Goal: Task Accomplishment & Management: Manage account settings

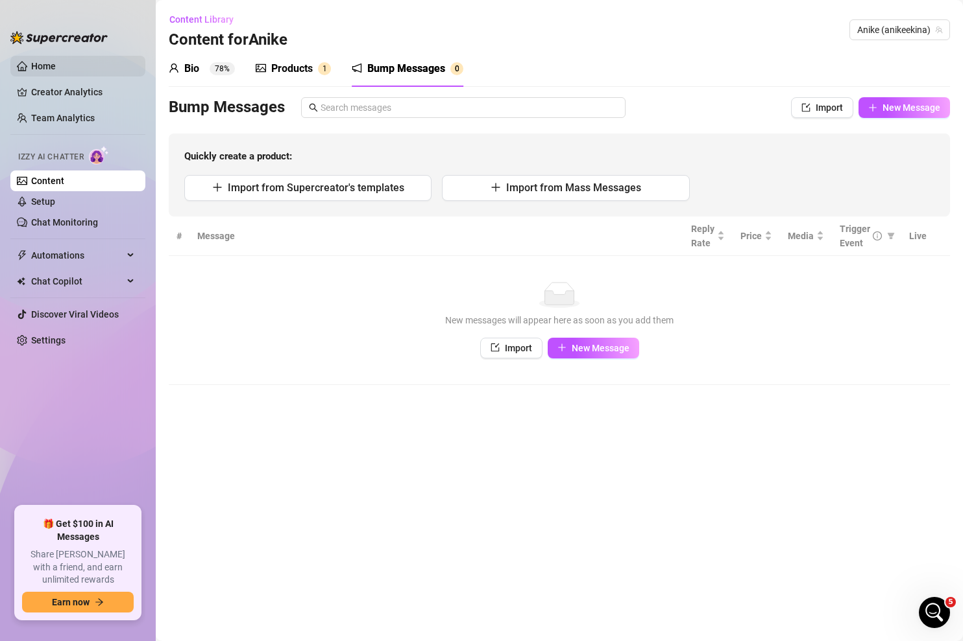
click at [37, 69] on link "Home" at bounding box center [43, 66] width 25 height 10
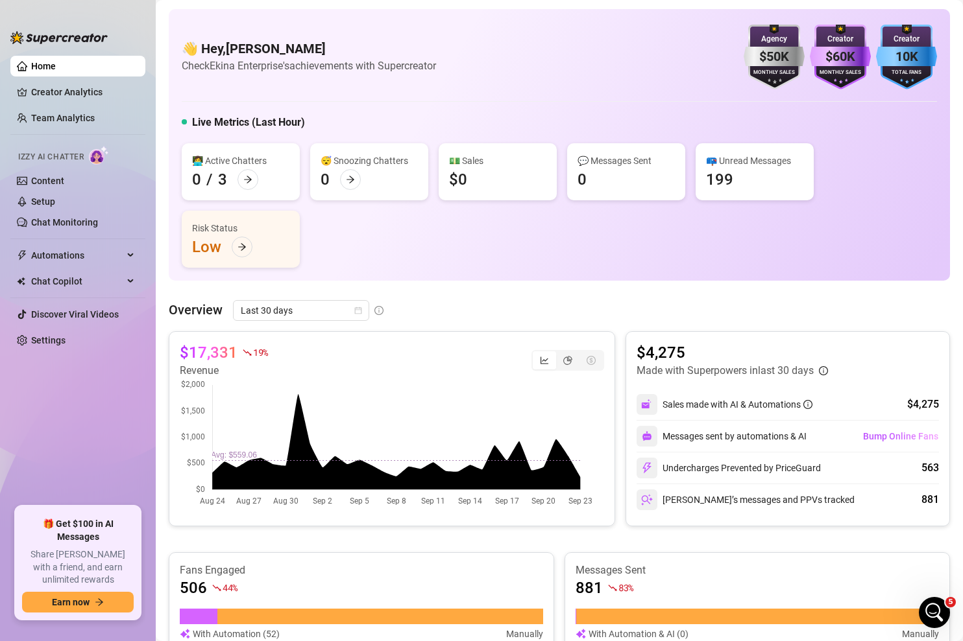
click at [52, 153] on span "Izzy AI Chatter" at bounding box center [51, 157] width 66 height 12
click at [47, 184] on link "Content" at bounding box center [47, 181] width 33 height 10
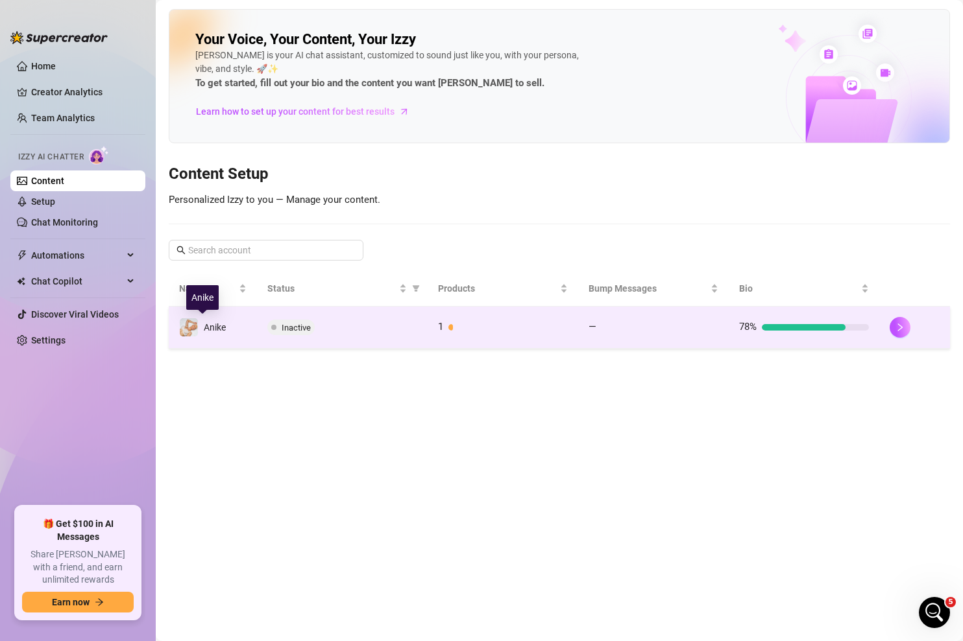
click at [219, 326] on span "Anike" at bounding box center [215, 327] width 22 height 10
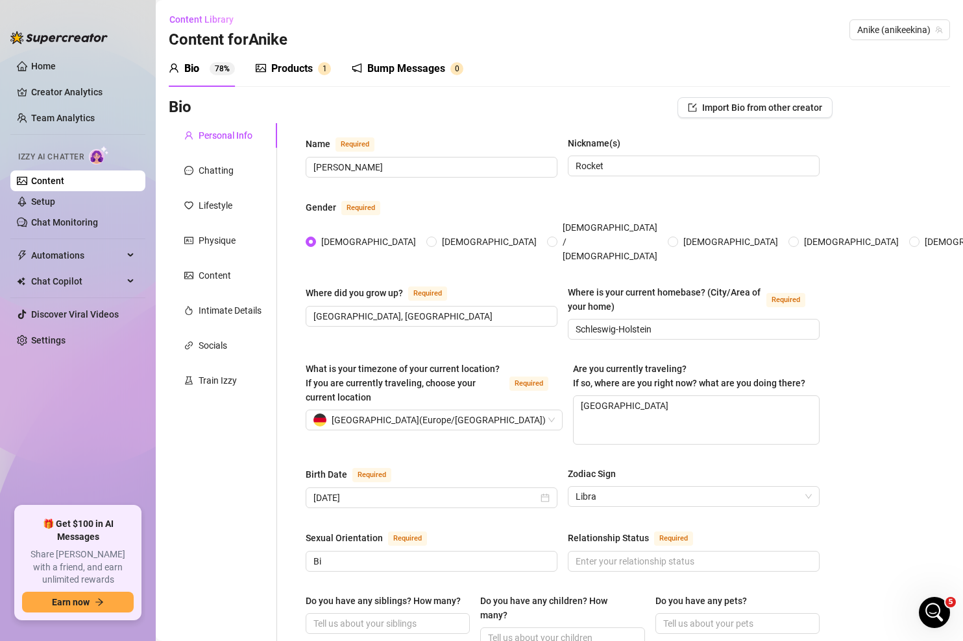
click at [392, 71] on div "Bump Messages" at bounding box center [406, 69] width 78 height 16
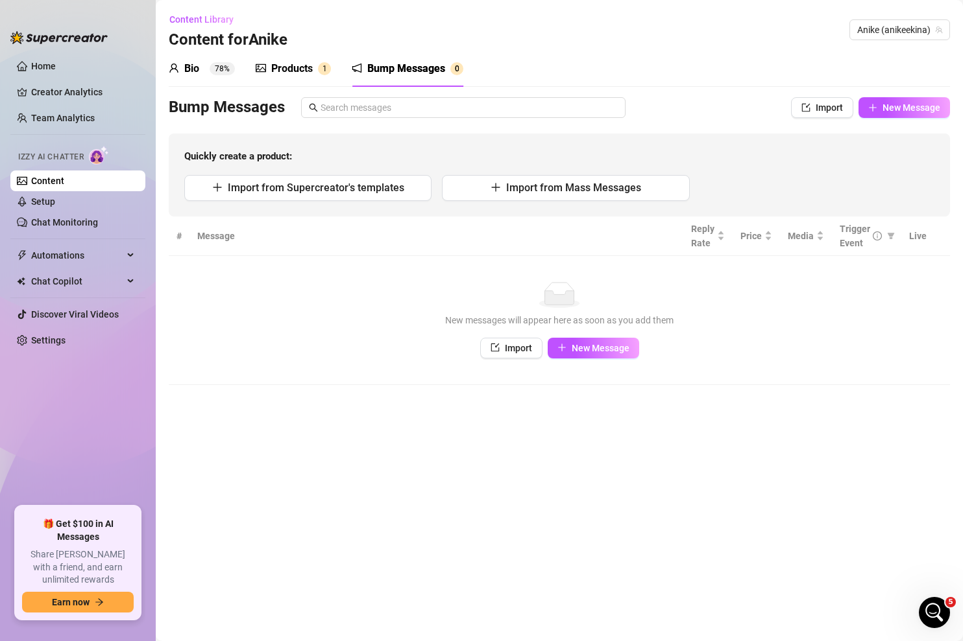
click at [386, 74] on div "Bump Messages" at bounding box center [406, 69] width 78 height 16
click at [193, 68] on div "Bio" at bounding box center [191, 69] width 15 height 16
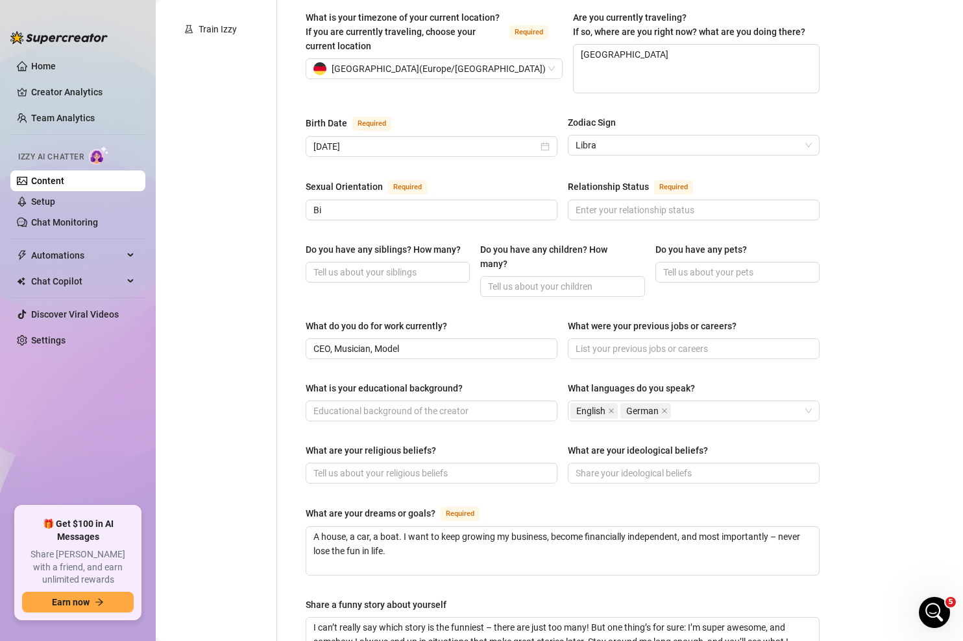
scroll to position [352, 0]
click at [36, 180] on link "Content" at bounding box center [47, 181] width 33 height 10
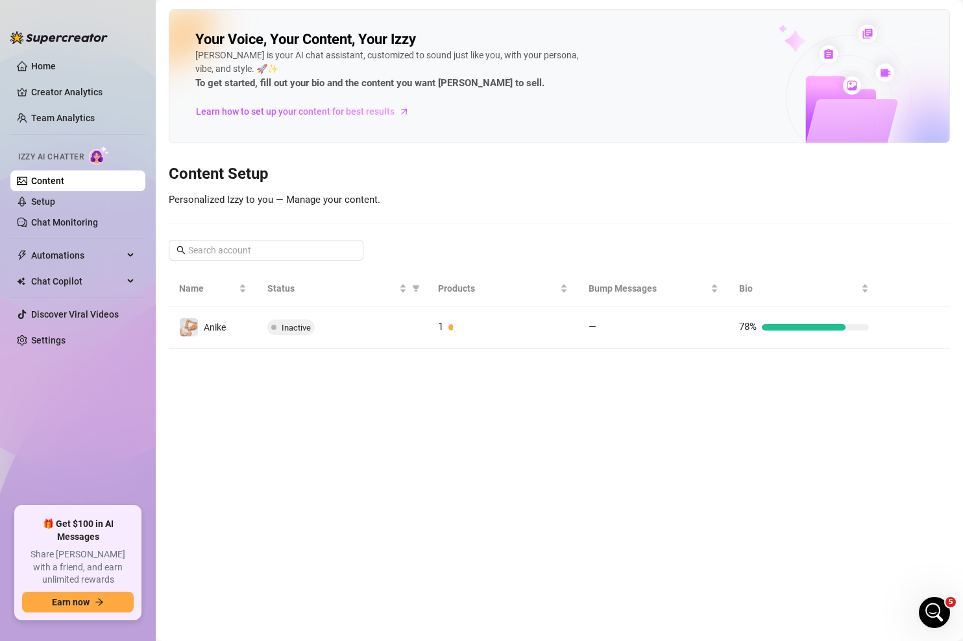
click at [64, 184] on link "Content" at bounding box center [47, 181] width 33 height 10
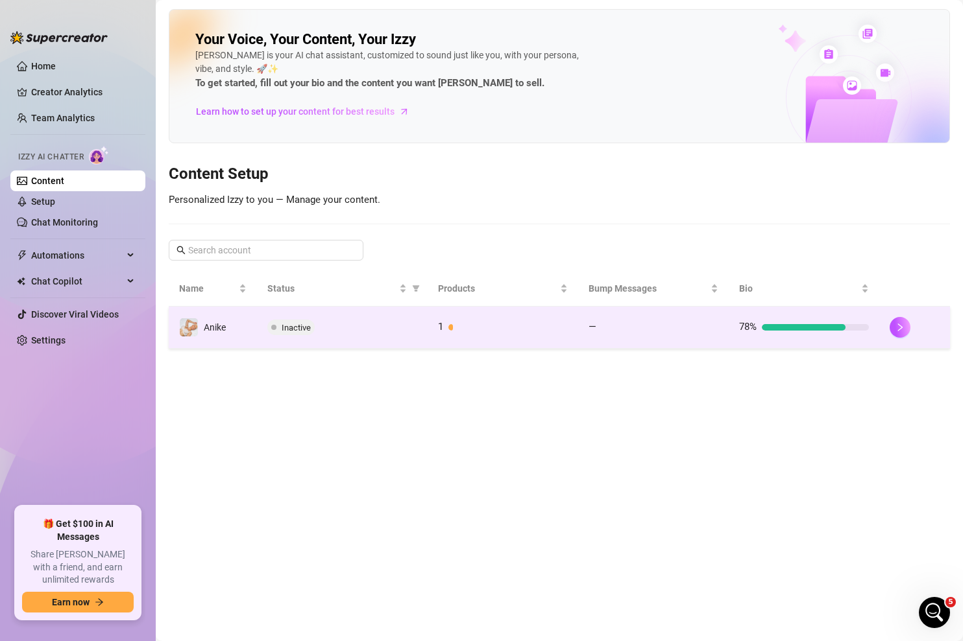
click at [377, 334] on div "Inactive" at bounding box center [342, 328] width 150 height 16
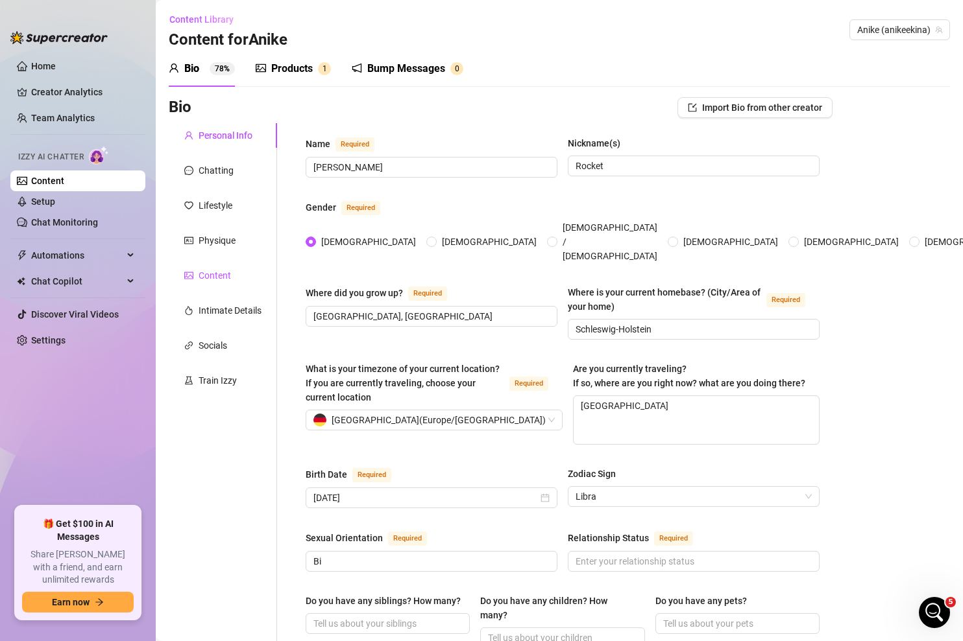
click at [213, 276] on div "Content" at bounding box center [214, 276] width 32 height 14
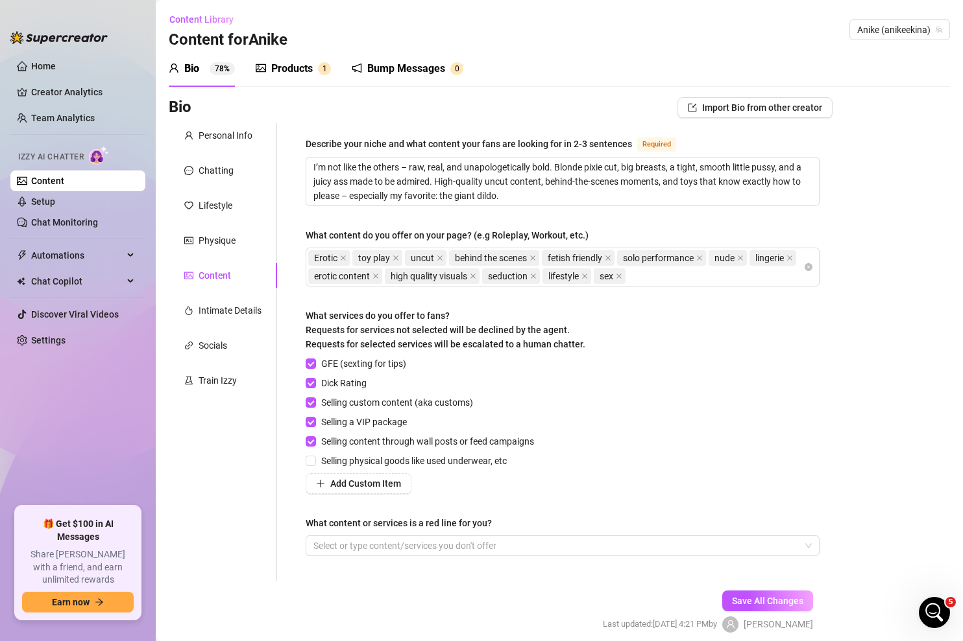
click at [282, 64] on div "Products" at bounding box center [292, 69] width 42 height 16
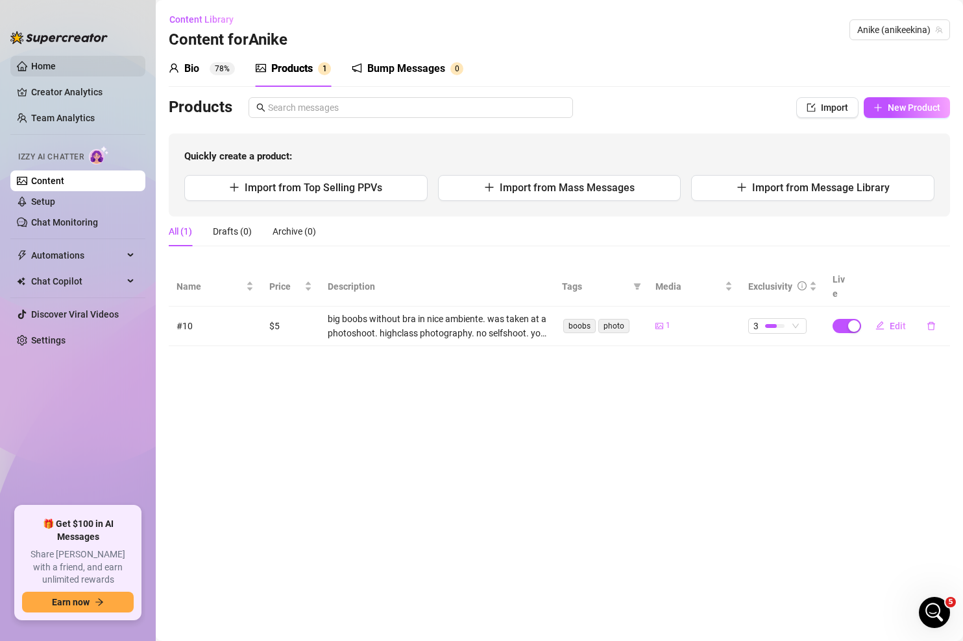
click at [42, 64] on link "Home" at bounding box center [43, 66] width 25 height 10
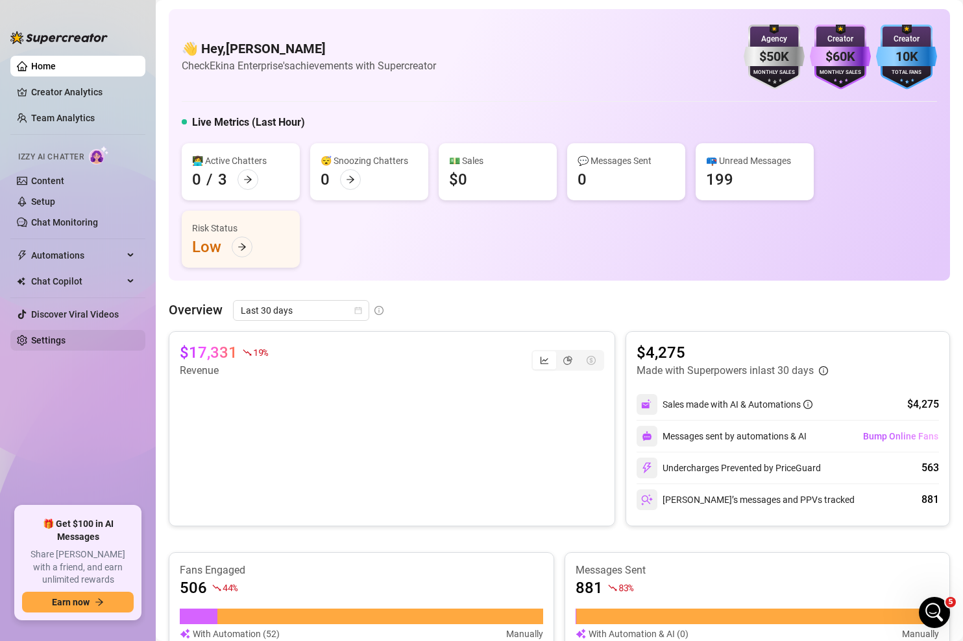
click at [54, 342] on link "Settings" at bounding box center [48, 340] width 34 height 10
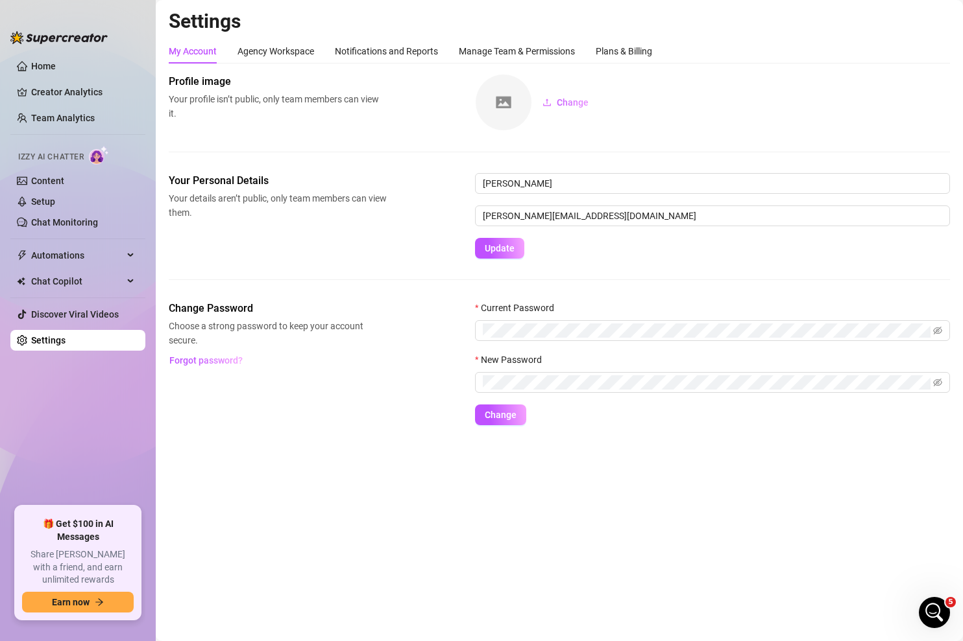
click at [53, 342] on link "Settings" at bounding box center [48, 340] width 34 height 10
click at [64, 182] on link "Content" at bounding box center [47, 181] width 33 height 10
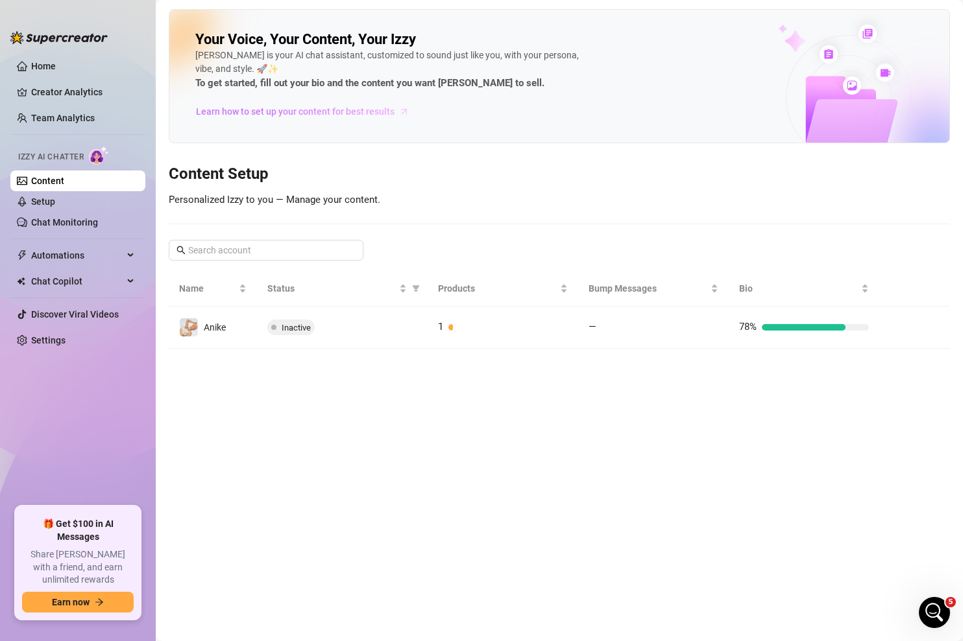
click at [357, 111] on span "Learn how to set up your content for best results" at bounding box center [295, 111] width 198 height 14
click at [42, 176] on link "Content" at bounding box center [47, 181] width 33 height 10
click at [49, 202] on link "Setup" at bounding box center [43, 202] width 24 height 10
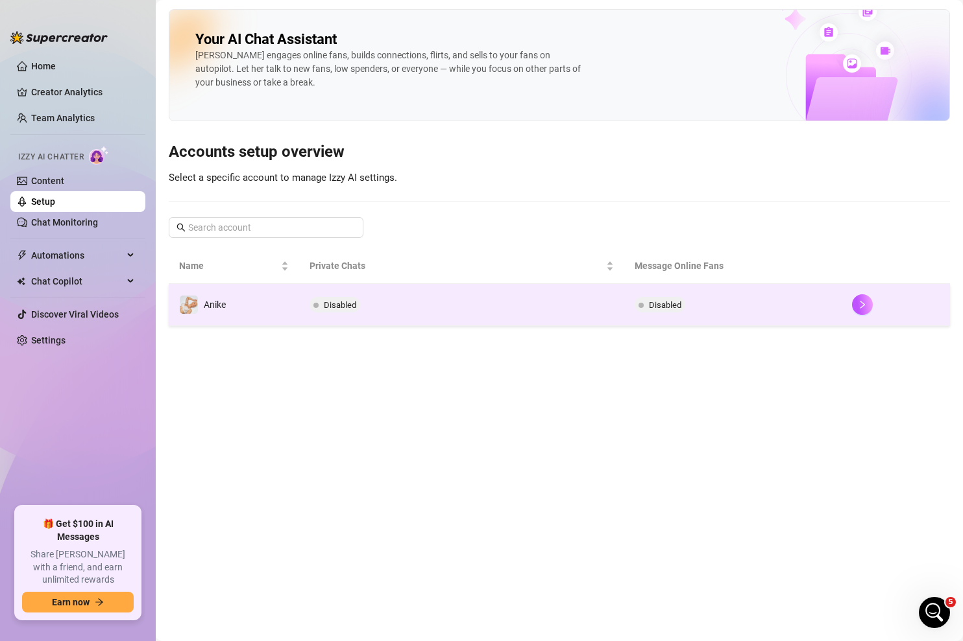
click at [254, 309] on td "Anike" at bounding box center [234, 305] width 130 height 42
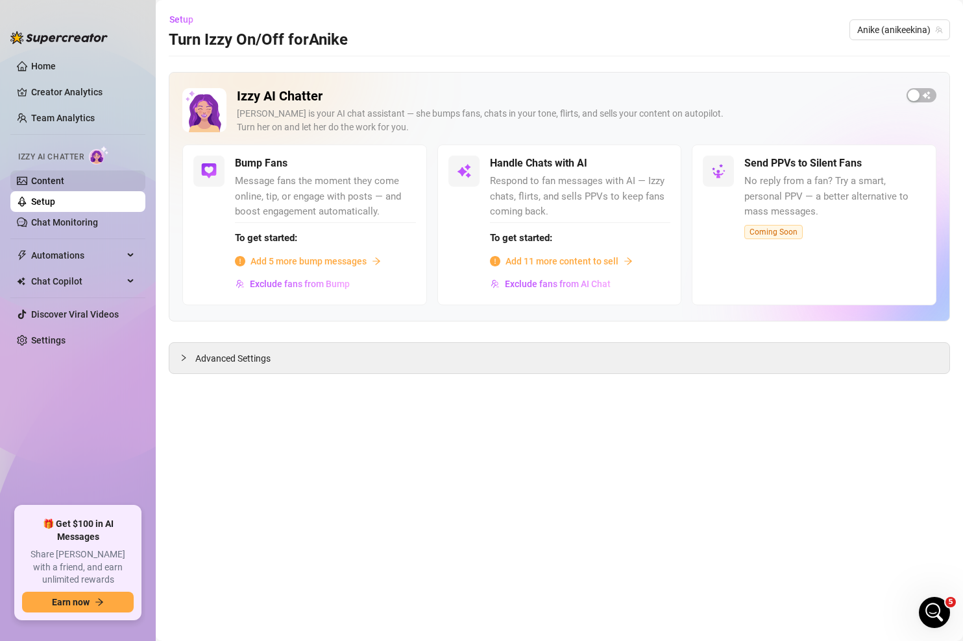
click at [64, 176] on link "Content" at bounding box center [47, 181] width 33 height 10
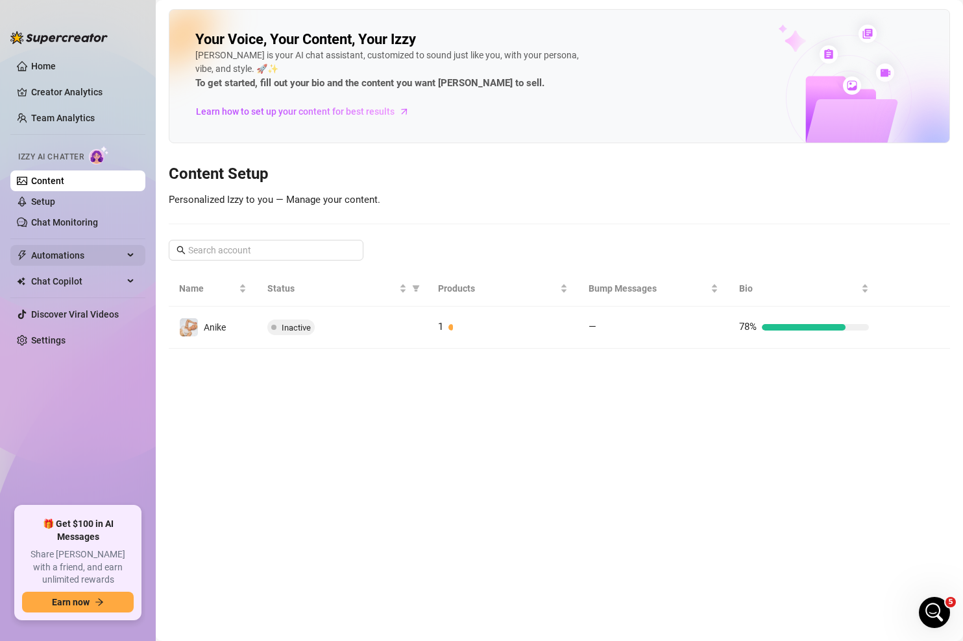
click at [40, 254] on span "Automations" at bounding box center [77, 255] width 92 height 21
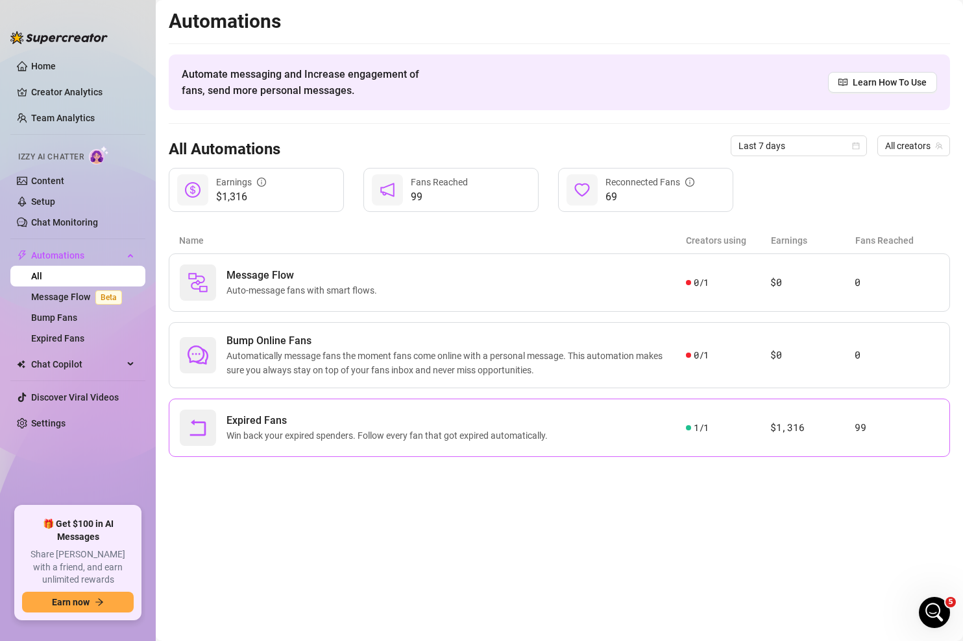
click at [303, 421] on span "Expired Fans" at bounding box center [389, 421] width 326 height 16
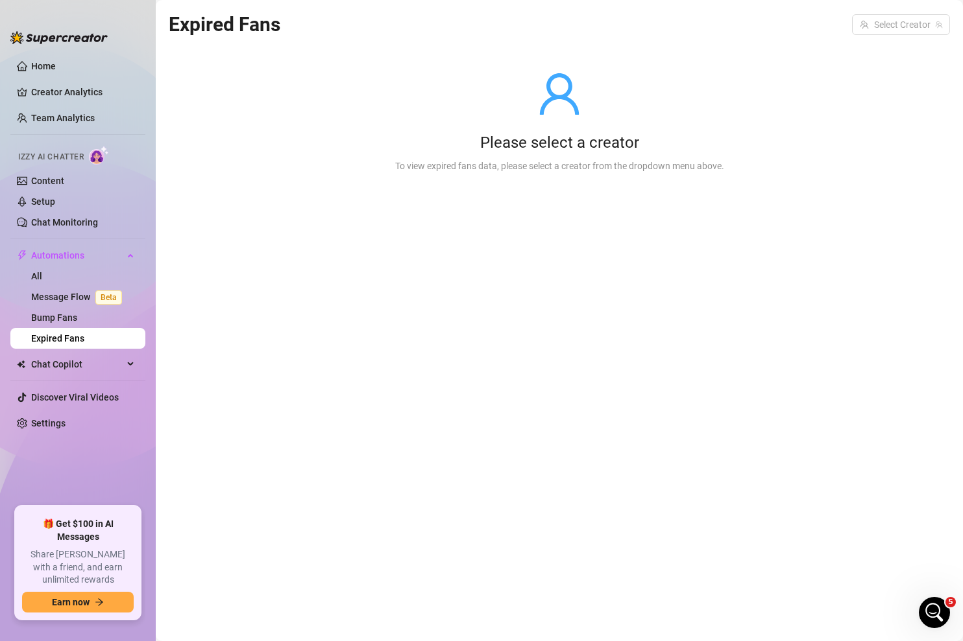
click at [507, 148] on div "Please select a creator" at bounding box center [559, 143] width 329 height 21
click at [924, 15] on input "search" at bounding box center [894, 24] width 71 height 19
click at [877, 53] on span "Anike" at bounding box center [874, 51] width 22 height 14
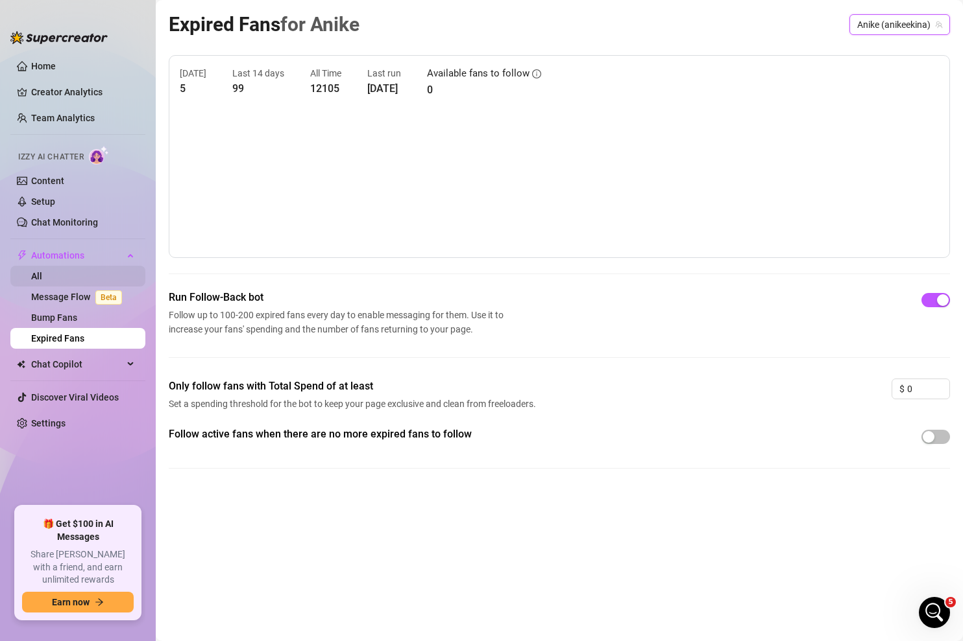
click at [42, 274] on link "All" at bounding box center [36, 276] width 11 height 10
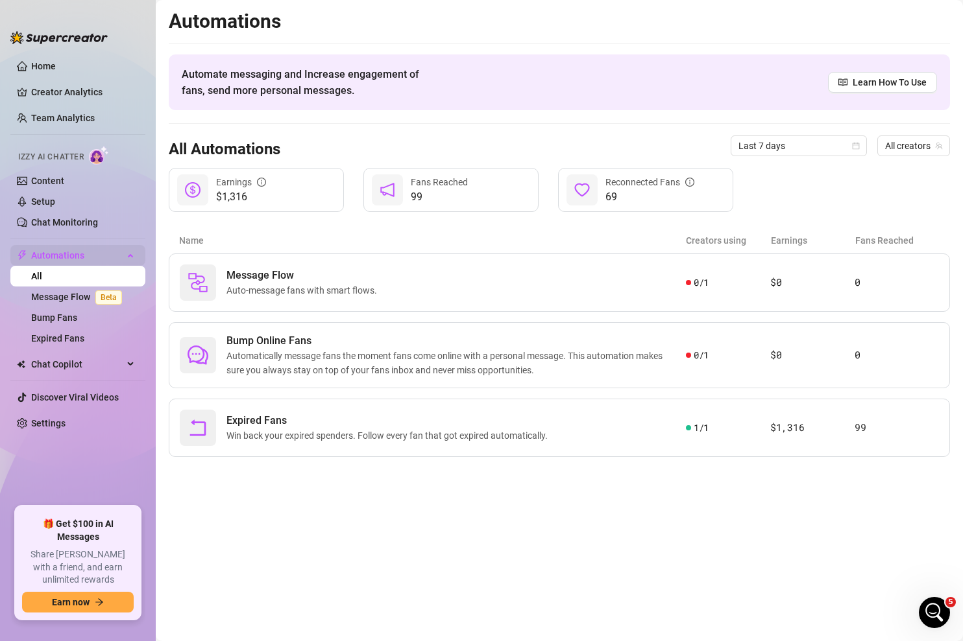
click at [59, 257] on span "Automations" at bounding box center [77, 255] width 92 height 21
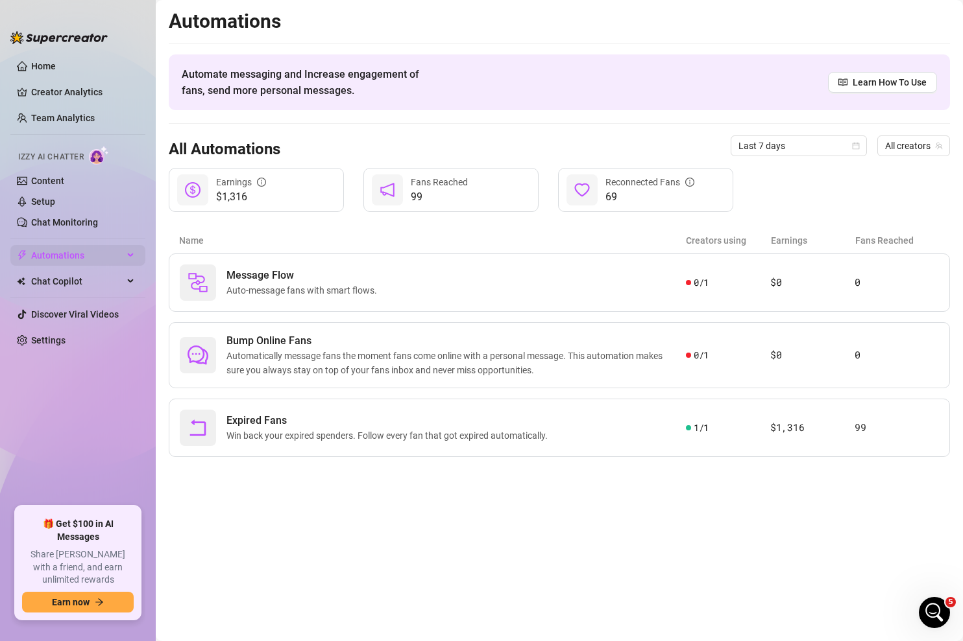
click at [59, 257] on span "Automations" at bounding box center [77, 255] width 92 height 21
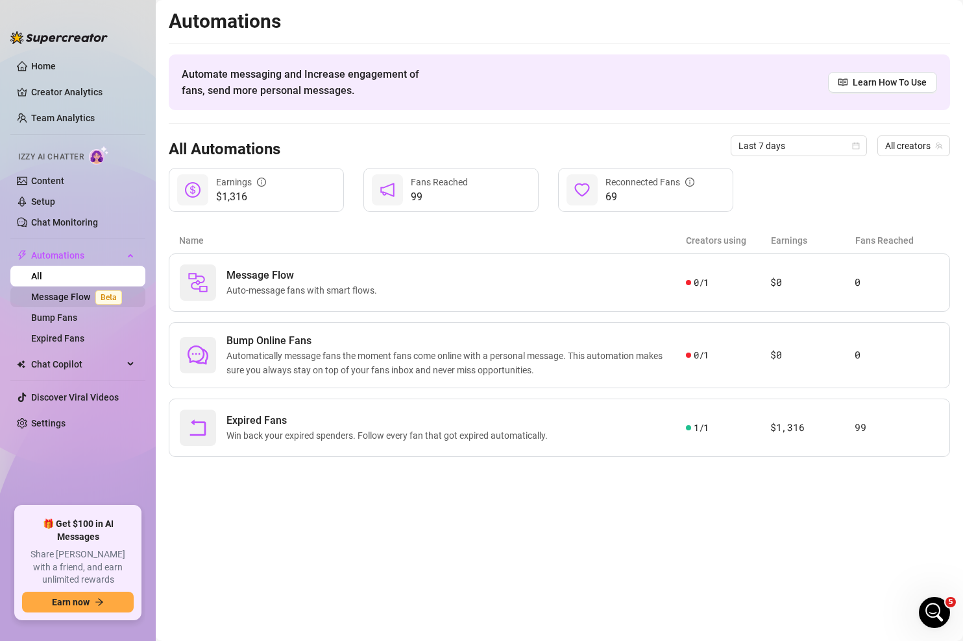
click at [56, 297] on link "Message Flow Beta" at bounding box center [79, 297] width 96 height 10
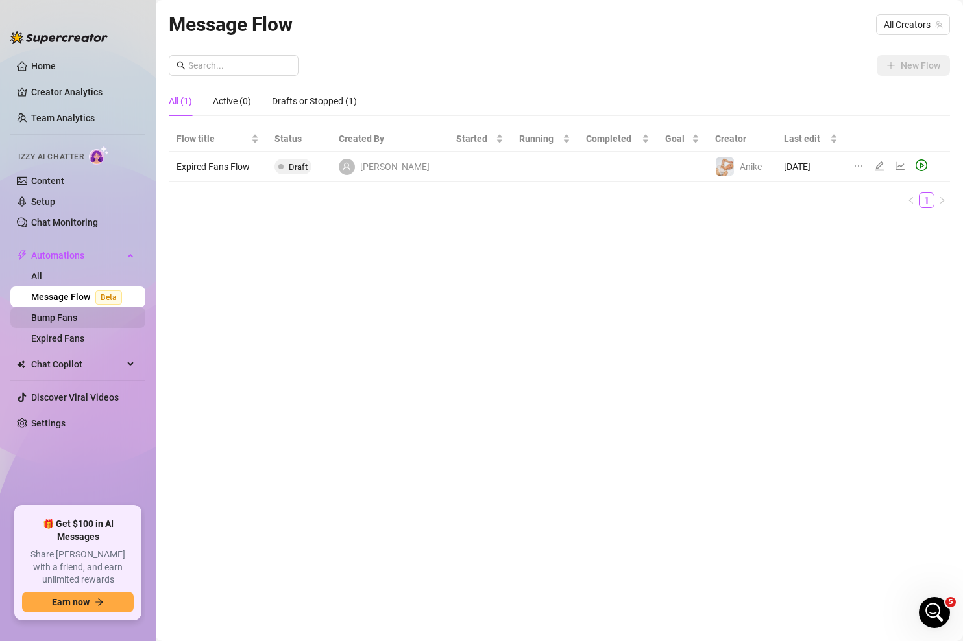
click at [54, 315] on link "Bump Fans" at bounding box center [54, 318] width 46 height 10
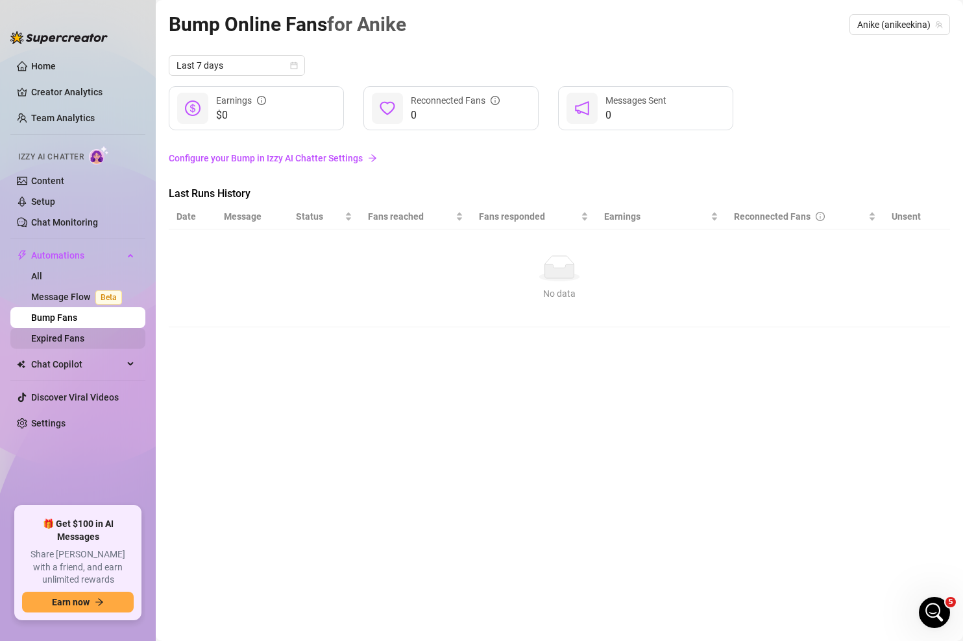
click at [50, 342] on link "Expired Fans" at bounding box center [57, 338] width 53 height 10
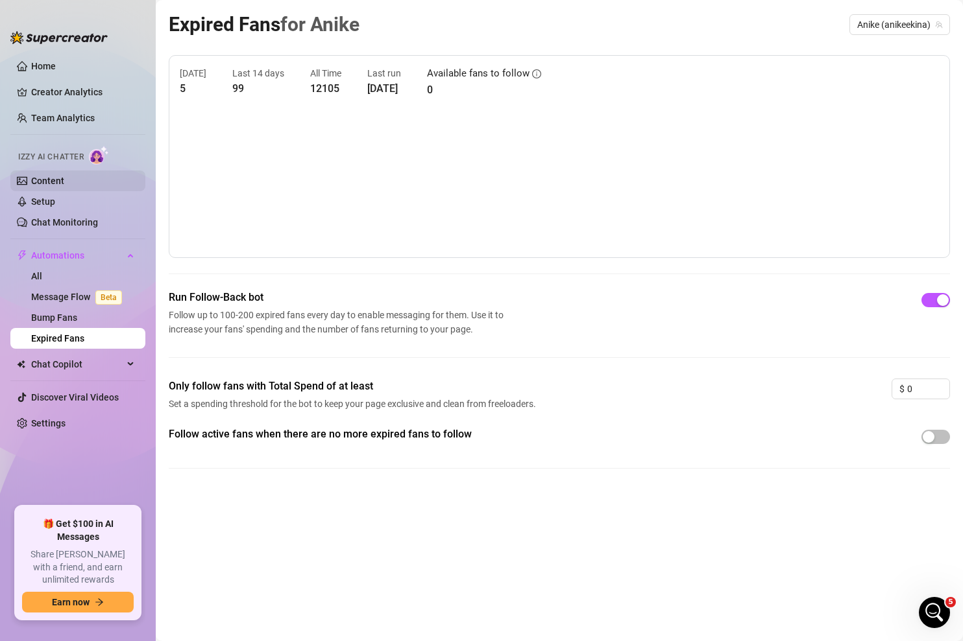
click at [52, 185] on link "Content" at bounding box center [47, 181] width 33 height 10
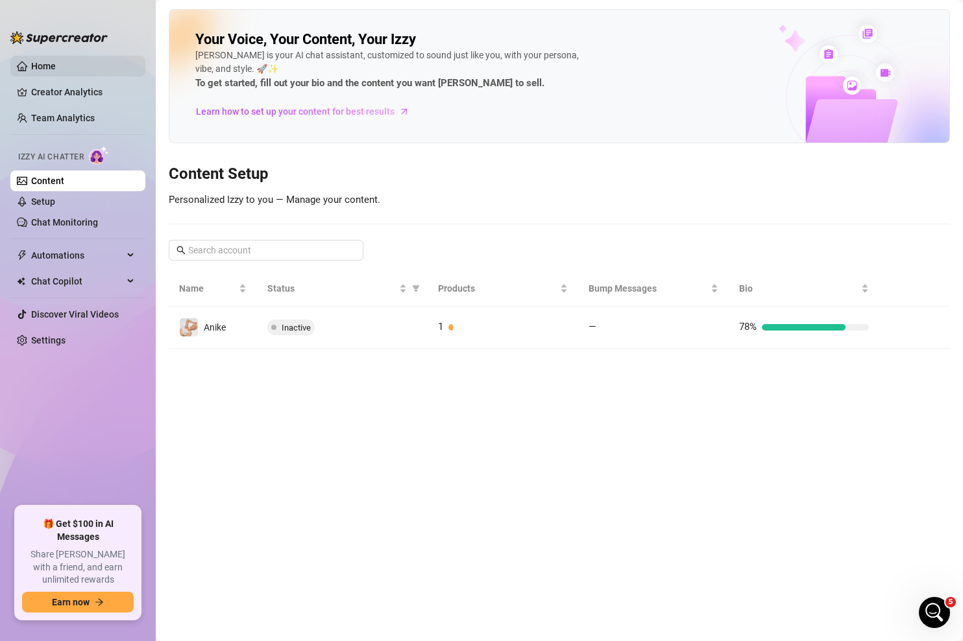
click at [42, 65] on link "Home" at bounding box center [43, 66] width 25 height 10
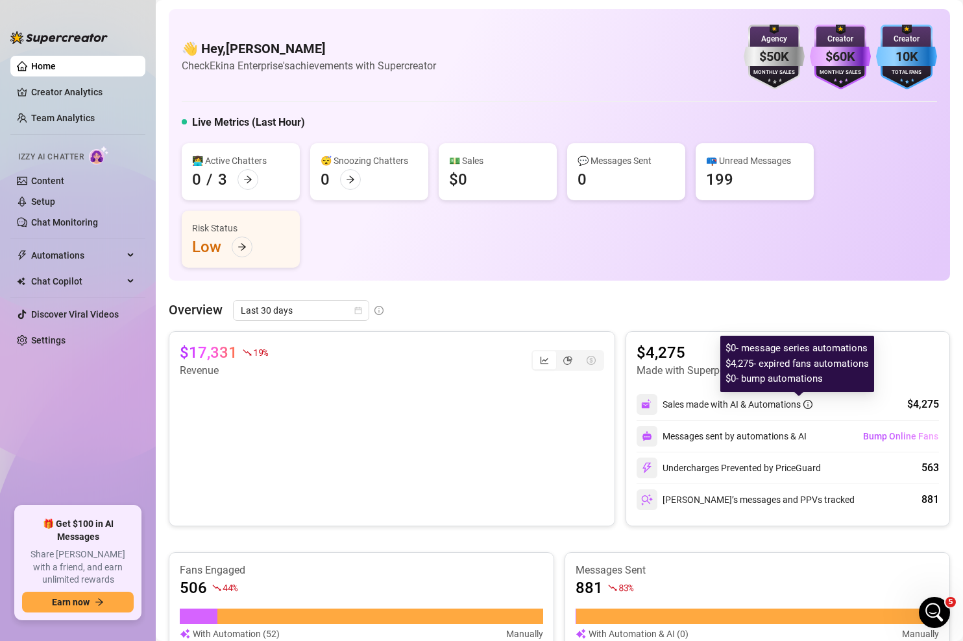
click at [803, 403] on icon "info-circle" at bounding box center [807, 404] width 9 height 9
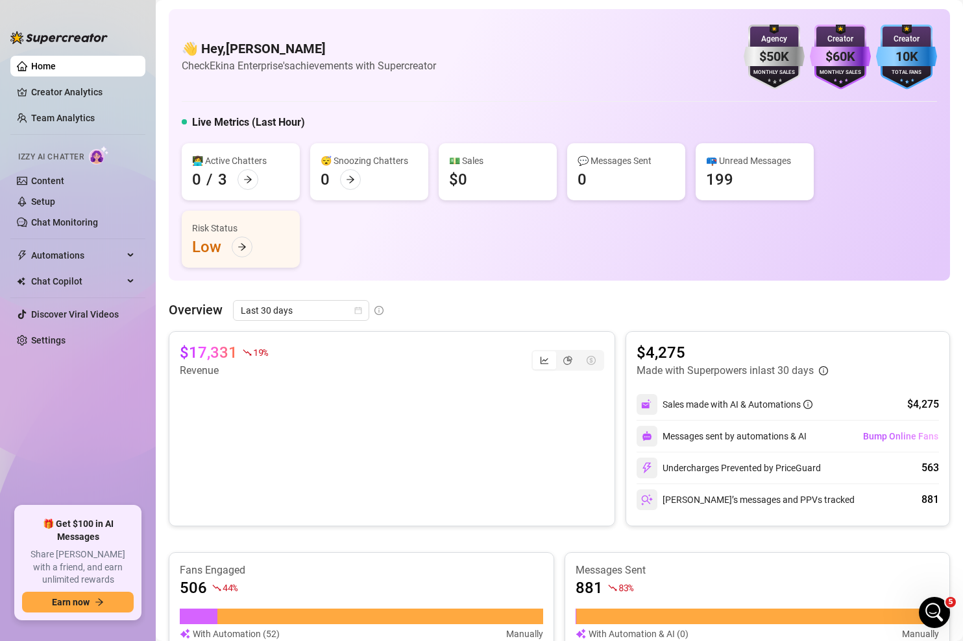
click at [769, 472] on div "Undercharges Prevented by PriceGuard" at bounding box center [728, 468] width 184 height 21
click at [692, 503] on div "[PERSON_NAME]’s messages and PPVs tracked" at bounding box center [745, 500] width 218 height 21
click at [728, 169] on div "203" at bounding box center [719, 179] width 27 height 21
click at [47, 178] on link "Content" at bounding box center [47, 181] width 33 height 10
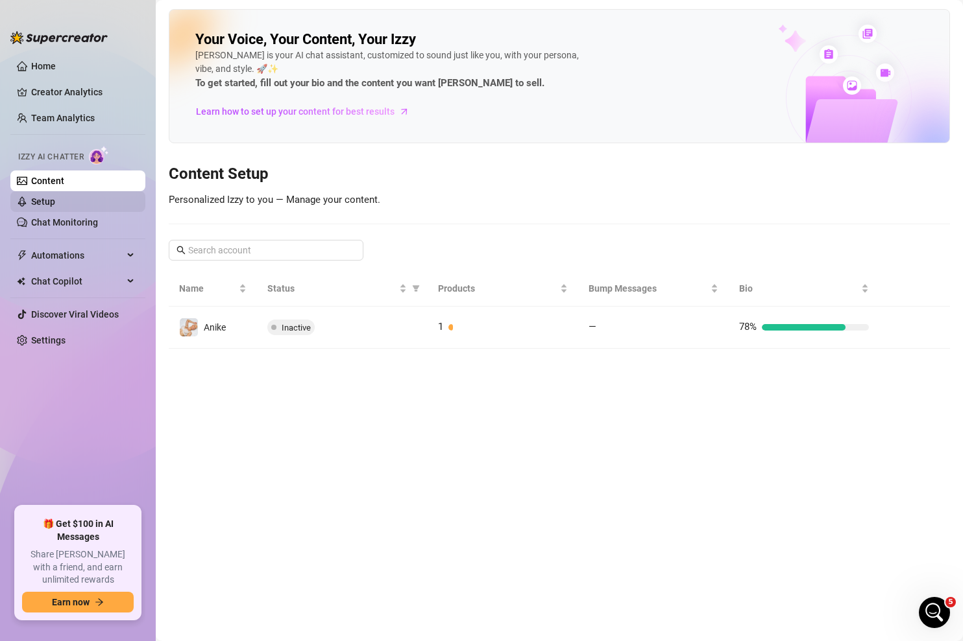
click at [54, 200] on link "Setup" at bounding box center [43, 202] width 24 height 10
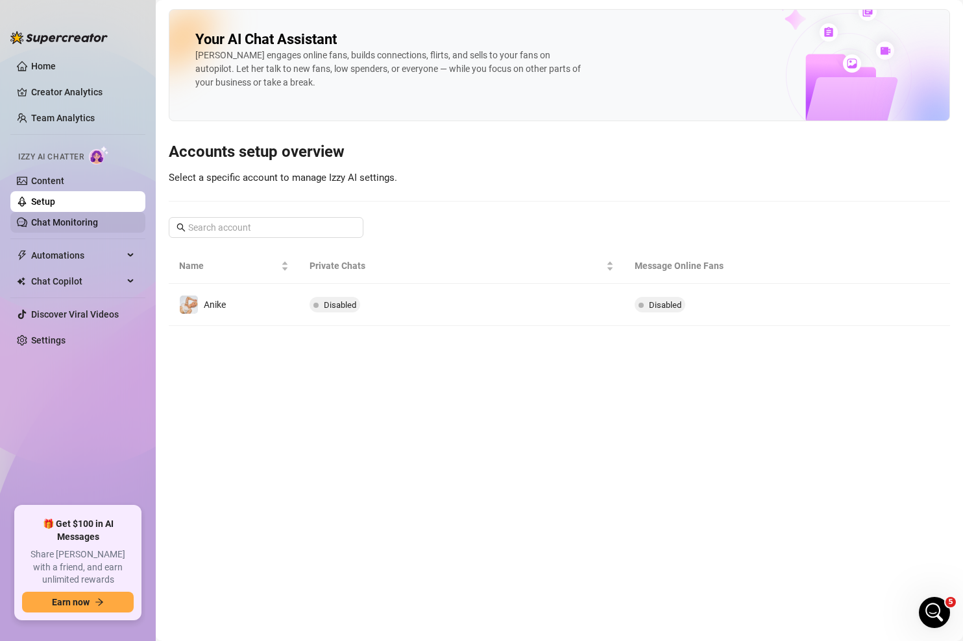
click at [66, 222] on link "Chat Monitoring" at bounding box center [64, 222] width 67 height 10
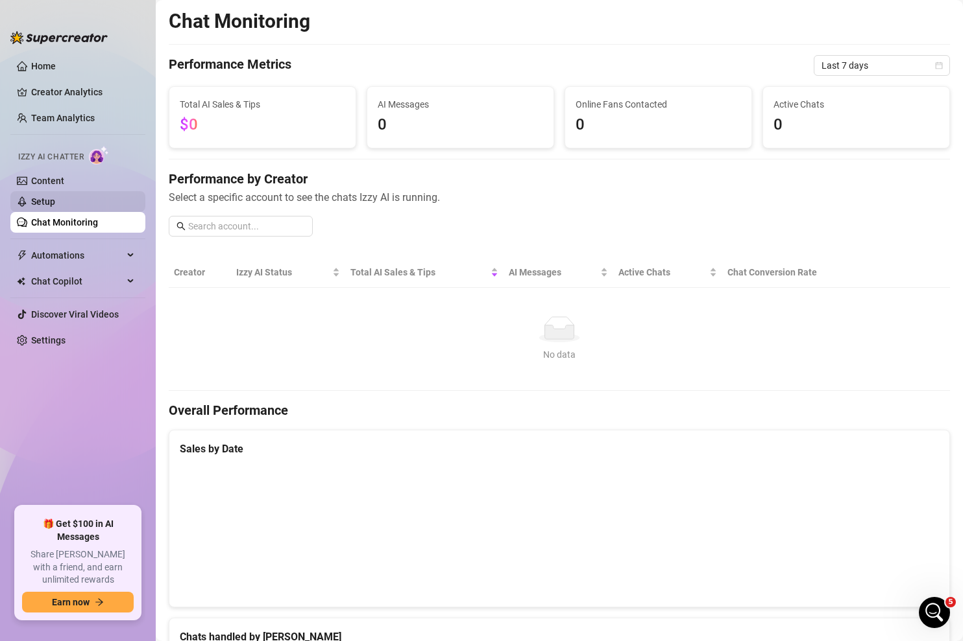
click at [55, 197] on link "Setup" at bounding box center [43, 202] width 24 height 10
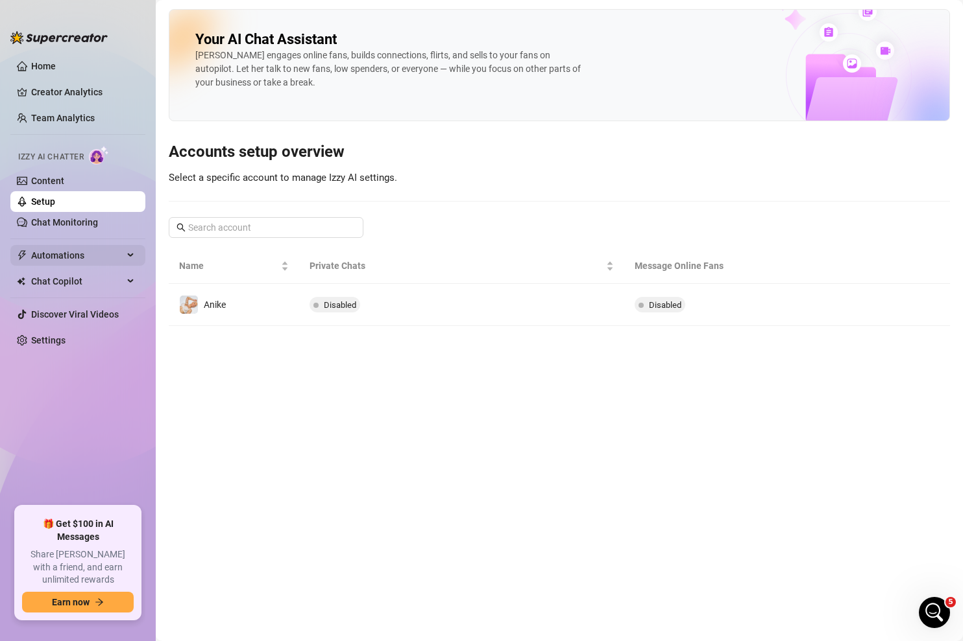
click at [94, 256] on span "Automations" at bounding box center [77, 255] width 92 height 21
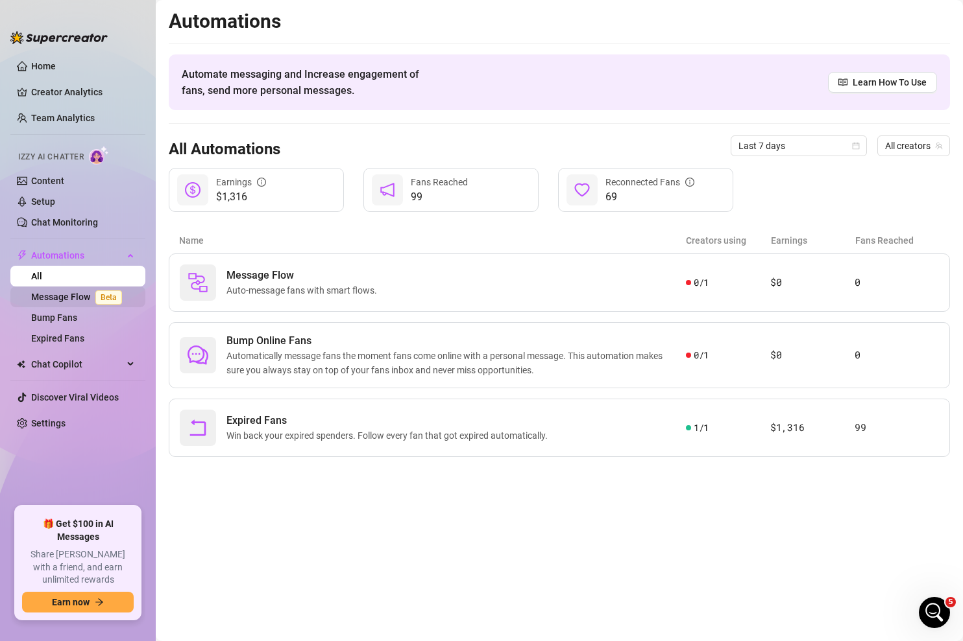
click at [77, 299] on link "Message Flow Beta" at bounding box center [79, 297] width 96 height 10
